Goal: Task Accomplishment & Management: Check status

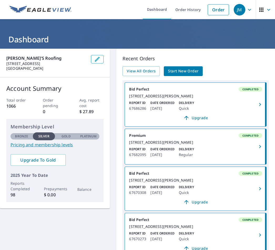
click at [190, 66] on link "Start New Order" at bounding box center [183, 71] width 39 height 10
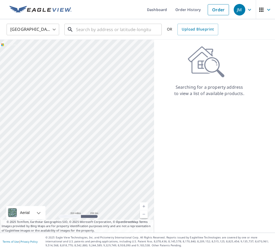
click at [109, 33] on input "text" at bounding box center [113, 29] width 75 height 15
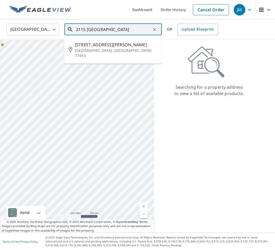
click at [110, 43] on span "[STREET_ADDRESS][PERSON_NAME]" at bounding box center [116, 45] width 83 height 6
type input "[STREET_ADDRESS][PERSON_NAME]"
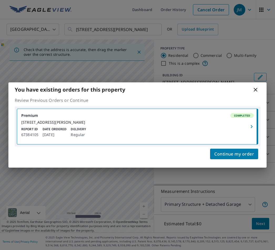
click at [254, 126] on icon "button" at bounding box center [252, 126] width 6 height 6
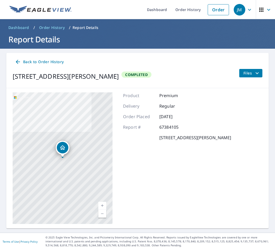
click at [260, 71] on icon "filesDropdownBtn-67384105" at bounding box center [257, 73] width 6 height 6
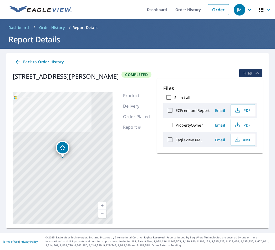
click at [216, 187] on div "Product Premium Delivery Regular Order Placed [DATE] Report # 67384105 [STREET_…" at bounding box center [177, 158] width 108 height 132
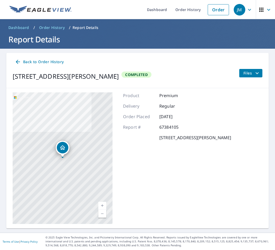
click at [255, 74] on icon "filesDropdownBtn-67384105" at bounding box center [257, 73] width 6 height 6
click at [224, 8] on link "Order" at bounding box center [218, 9] width 21 height 11
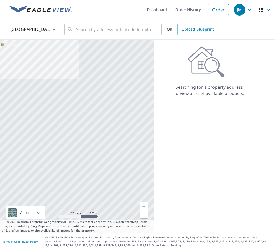
click at [193, 8] on link "Order History" at bounding box center [188, 9] width 34 height 19
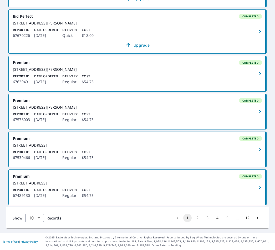
scroll to position [368, 0]
click at [198, 222] on button "2" at bounding box center [197, 218] width 8 height 8
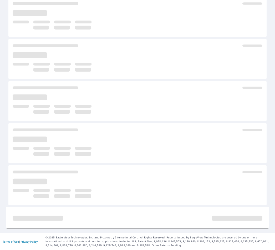
scroll to position [92, 0]
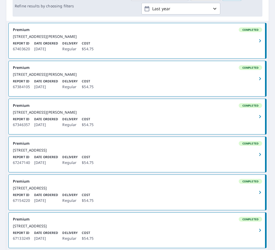
click at [180, 77] on div "[STREET_ADDRESS][PERSON_NAME]" at bounding box center [137, 74] width 249 height 5
